Goal: Task Accomplishment & Management: Use online tool/utility

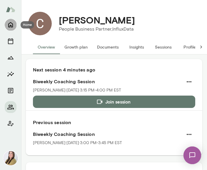
click at [13, 26] on icon "Home" at bounding box center [10, 24] width 7 height 7
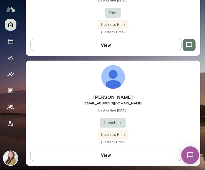
scroll to position [764, 0]
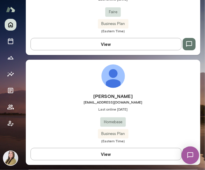
click at [109, 78] on img at bounding box center [114, 76] width 24 height 24
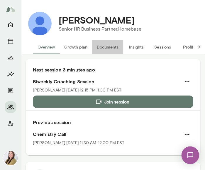
click at [103, 48] on button "Documents" at bounding box center [107, 47] width 31 height 14
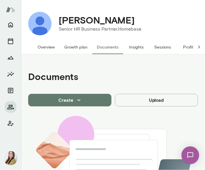
click at [98, 101] on button "Create" at bounding box center [69, 100] width 83 height 12
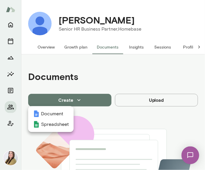
click at [108, 110] on div at bounding box center [102, 85] width 205 height 170
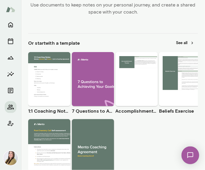
scroll to position [265, 0]
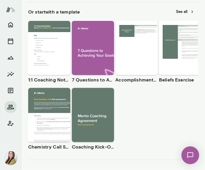
click at [39, 42] on icon "button" at bounding box center [37, 42] width 5 height 5
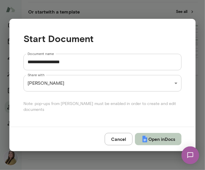
click at [160, 136] on button "Open in Docs" at bounding box center [158, 139] width 47 height 12
